Goal: Task Accomplishment & Management: Use online tool/utility

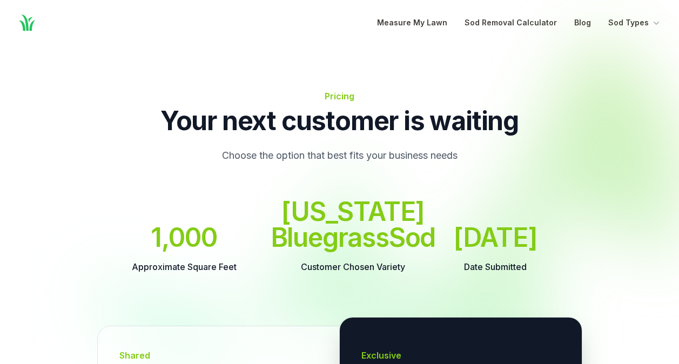
scroll to position [319, 0]
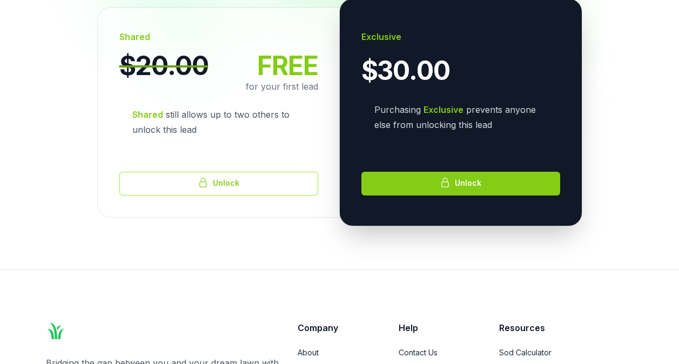
click at [225, 196] on button "Unlock" at bounding box center [218, 184] width 199 height 24
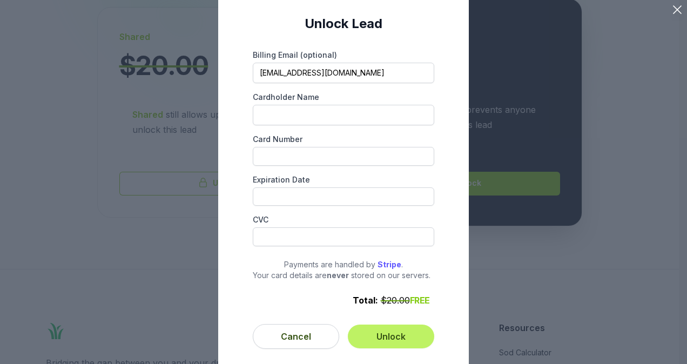
drag, startPoint x: 350, startPoint y: 77, endPoint x: 220, endPoint y: 78, distance: 130.2
click at [220, 78] on form "Unlock Lead Billing Email (optional) [EMAIL_ADDRESS][DOMAIN_NAME] Cardholder Na…" at bounding box center [343, 182] width 251 height 386
click at [317, 75] on input "[EMAIL_ADDRESS][DOMAIN_NAME]" at bounding box center [344, 73] width 182 height 21
click at [319, 72] on input "[EMAIL_ADDRESS][DOMAIN_NAME]" at bounding box center [344, 73] width 182 height 21
drag, startPoint x: 407, startPoint y: 75, endPoint x: 237, endPoint y: 79, distance: 170.8
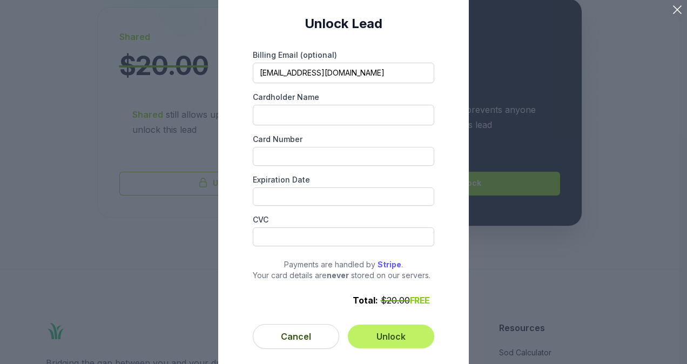
click at [237, 79] on form "Unlock Lead Billing Email (optional) [EMAIL_ADDRESS][DOMAIN_NAME] Cardholder Na…" at bounding box center [343, 182] width 251 height 386
click at [319, 71] on input "[EMAIL_ADDRESS][DOMAIN_NAME]" at bounding box center [344, 73] width 182 height 21
type input "[EMAIL_ADDRESS][DOMAIN_NAME]"
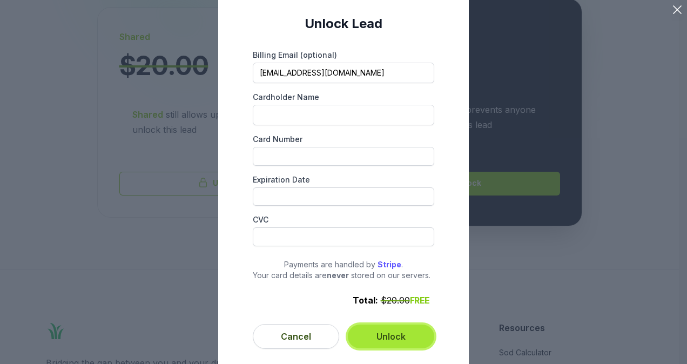
click at [405, 341] on button "Unlock" at bounding box center [391, 337] width 86 height 24
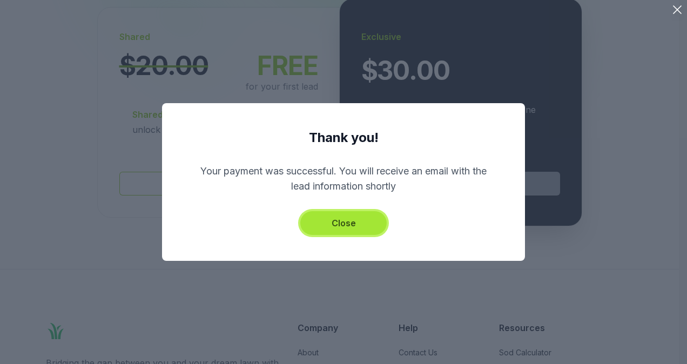
click at [363, 227] on button "Close" at bounding box center [343, 223] width 86 height 24
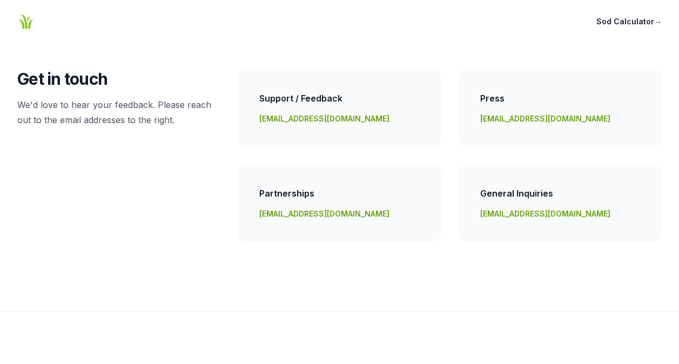
click at [297, 119] on link "team@sodcalculator.com" at bounding box center [324, 118] width 130 height 9
click at [644, 23] on link "Sod Calculator →" at bounding box center [628, 21] width 65 height 13
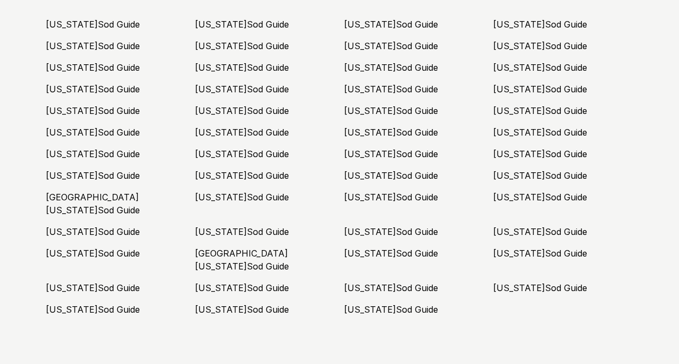
scroll to position [2853, 0]
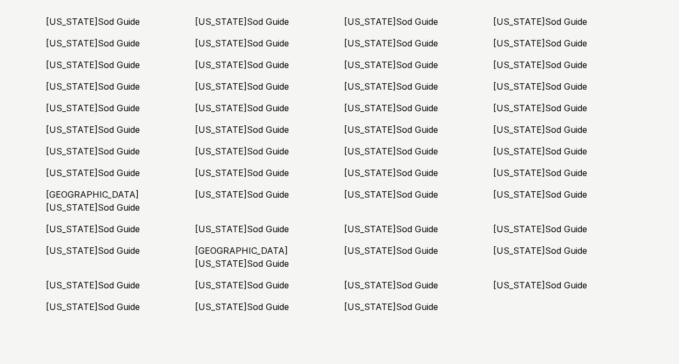
click at [527, 245] on link "Texas Sod Guide" at bounding box center [540, 250] width 94 height 11
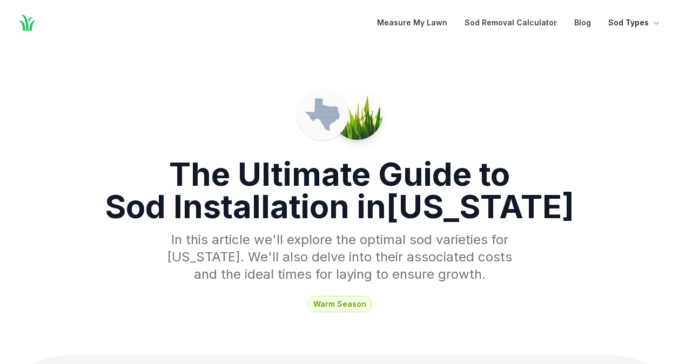
click at [649, 22] on button "Sod Types" at bounding box center [634, 22] width 53 height 13
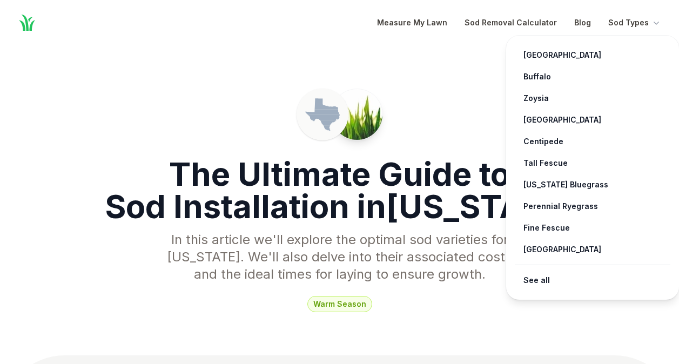
click at [540, 37] on div "Bermuda → Buffalo → Zoysia → St. Augustine → Centipede → Tall Fescue → Kentucky…" at bounding box center [592, 168] width 173 height 264
